Goal: Task Accomplishment & Management: Complete application form

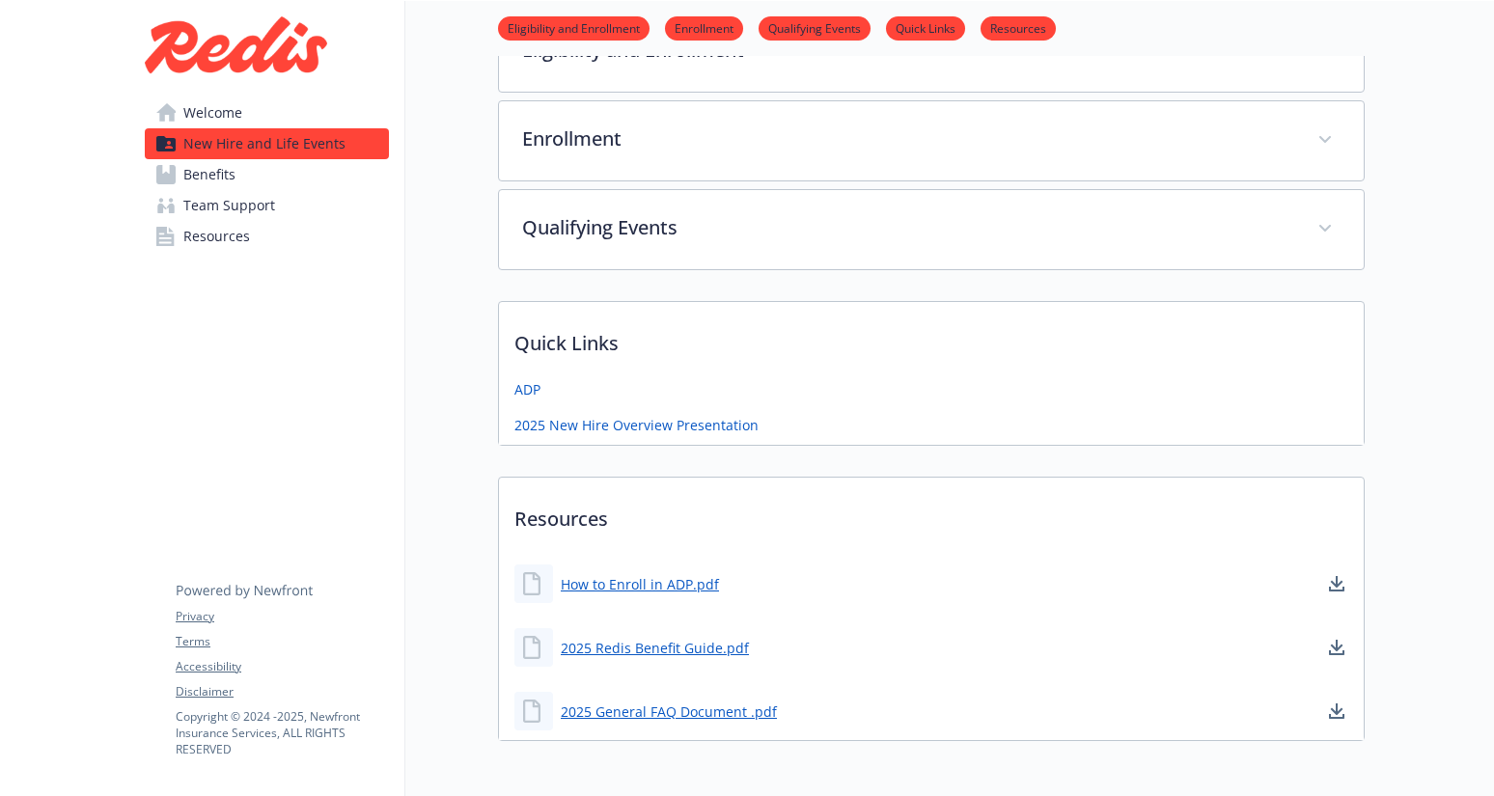
scroll to position [530, 0]
